Goal: Information Seeking & Learning: Learn about a topic

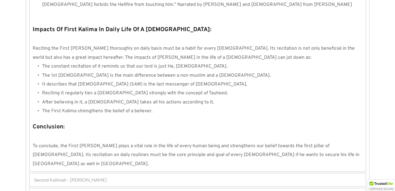
scroll to position [565, 0]
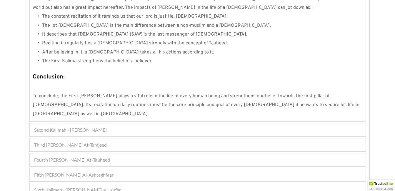
click at [223, 153] on div "Fourth [PERSON_NAME] At-Tauheed" at bounding box center [198, 159] width 336 height 13
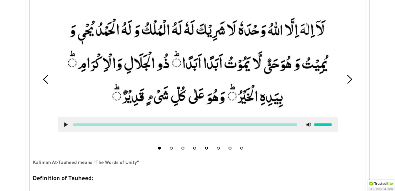
scroll to position [188, 0]
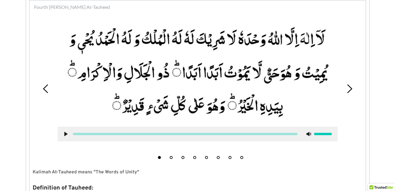
click at [66, 135] on icon at bounding box center [65, 134] width 5 height 5
click at [64, 133] on use at bounding box center [66, 134] width 4 height 4
click at [66, 133] on use at bounding box center [65, 134] width 3 height 4
click at [66, 134] on icon at bounding box center [65, 134] width 5 height 5
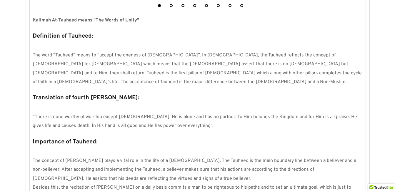
scroll to position [341, 0]
